Goal: Navigation & Orientation: Find specific page/section

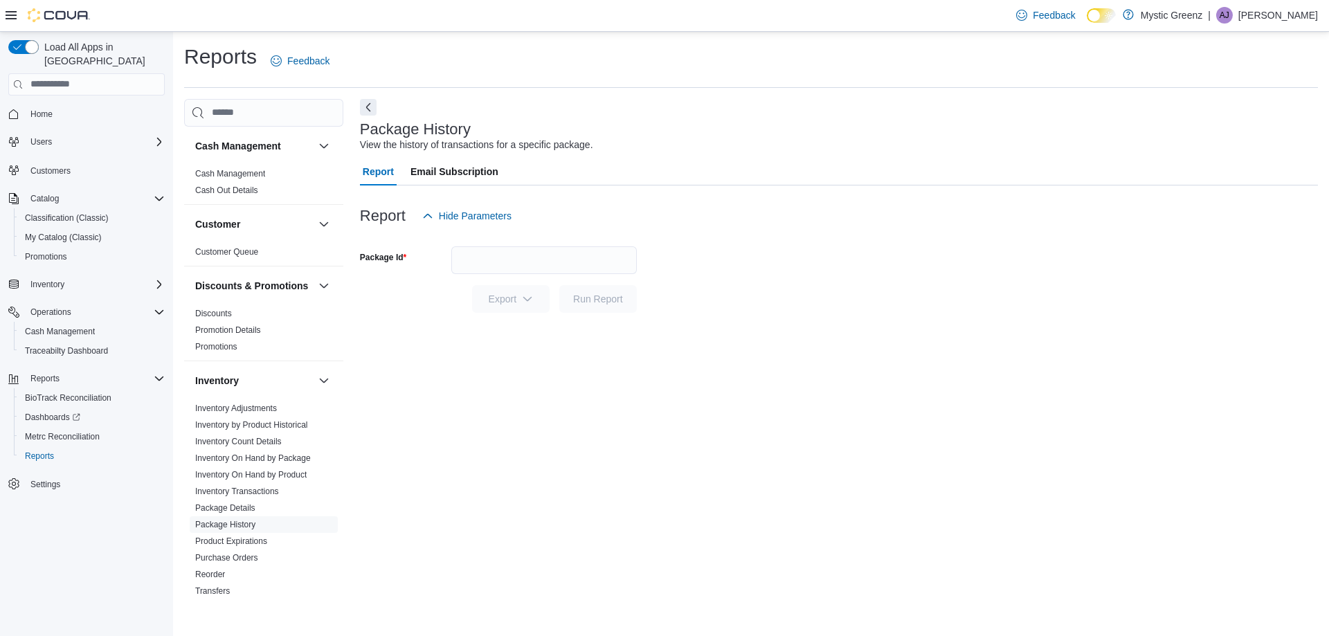
click at [1135, 15] on link at bounding box center [1129, 15] width 14 height 28
